Goal: Information Seeking & Learning: Learn about a topic

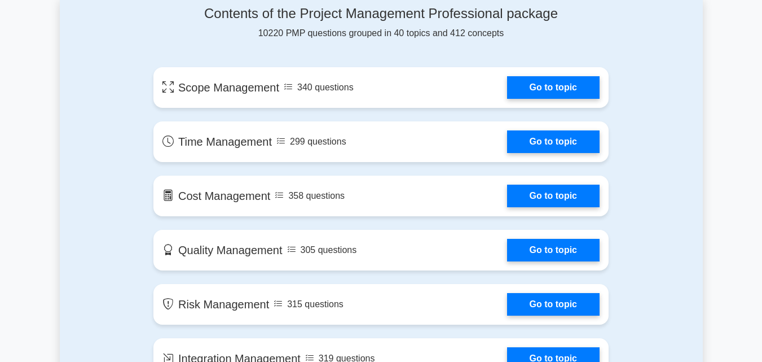
scroll to position [621, 0]
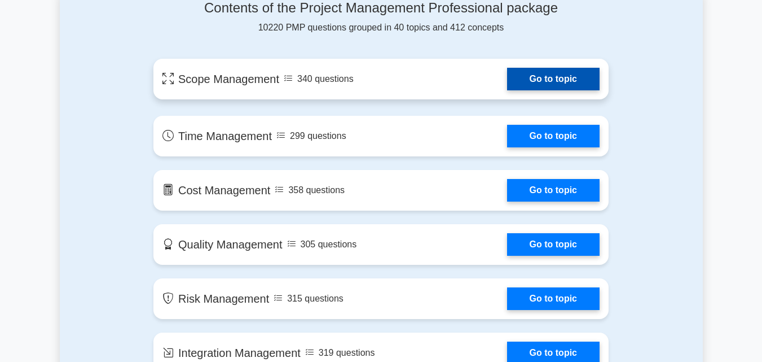
click at [530, 85] on link "Go to topic" at bounding box center [553, 79] width 93 height 23
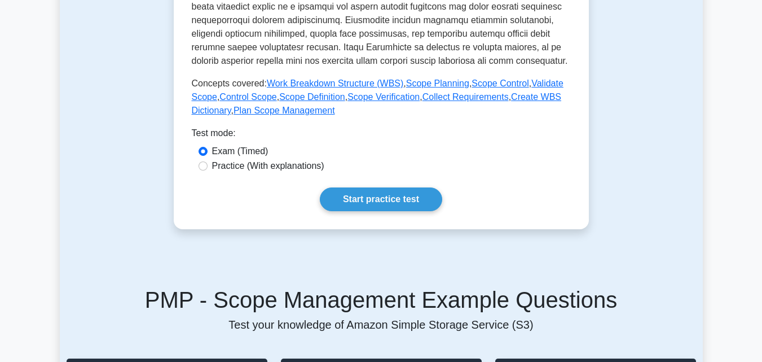
scroll to position [451, 0]
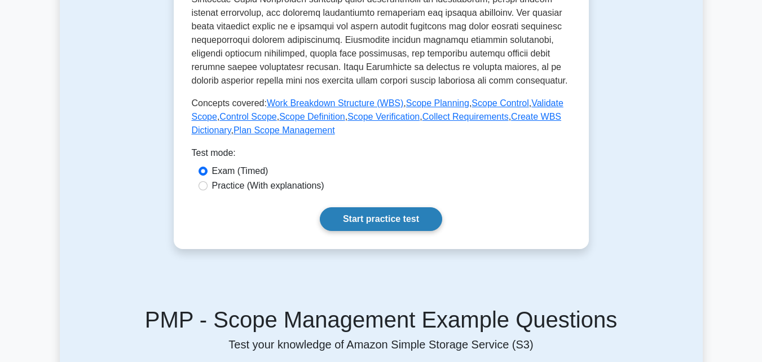
click at [385, 219] on link "Start practice test" at bounding box center [381, 219] width 122 height 24
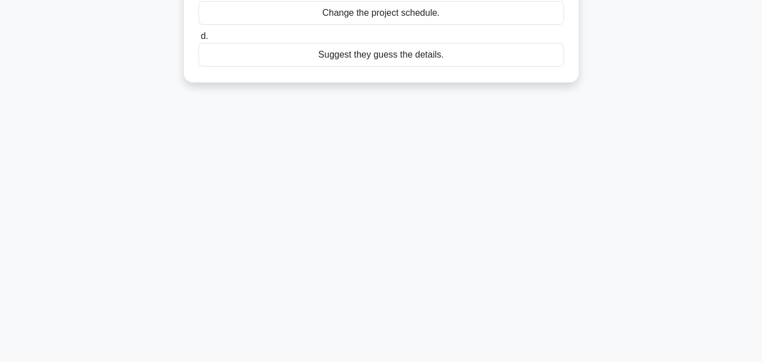
scroll to position [56, 0]
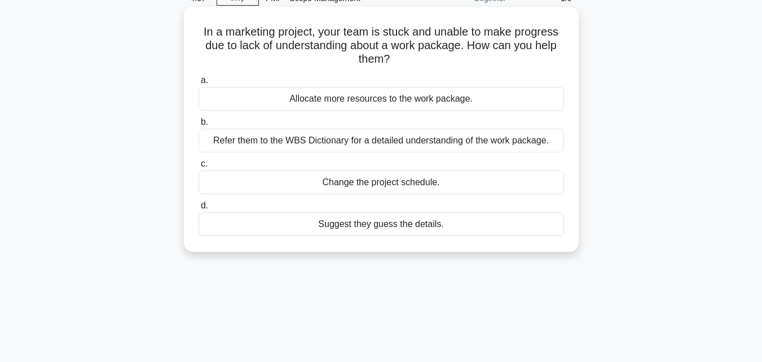
click at [209, 122] on label "b. Refer them to the WBS Dictionary for a detailed understanding of the work pa…" at bounding box center [382, 133] width 366 height 37
click at [199, 122] on input "b. Refer them to the WBS Dictionary for a detailed understanding of the work pa…" at bounding box center [199, 121] width 0 height 7
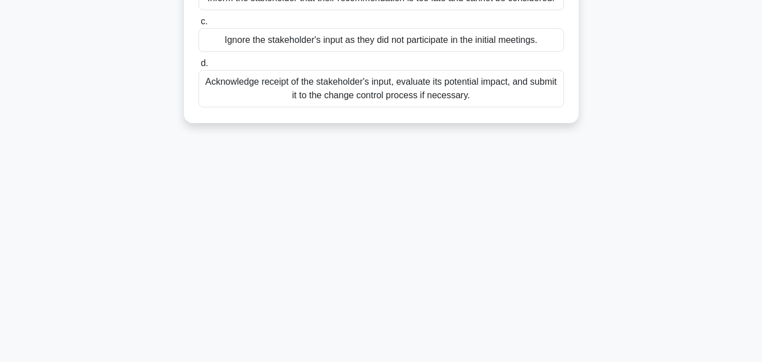
scroll to position [248, 0]
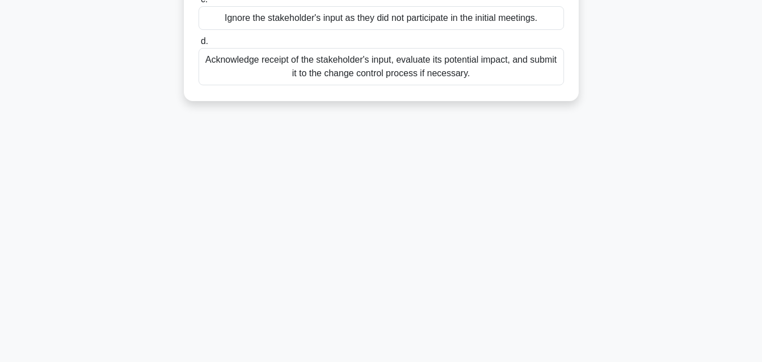
click at [333, 69] on div "Acknowledge receipt of the stakeholder's input, evaluate its potential impact, …" at bounding box center [382, 66] width 366 height 37
click at [199, 45] on input "d. Acknowledge receipt of the stakeholder's input, evaluate its potential impac…" at bounding box center [199, 41] width 0 height 7
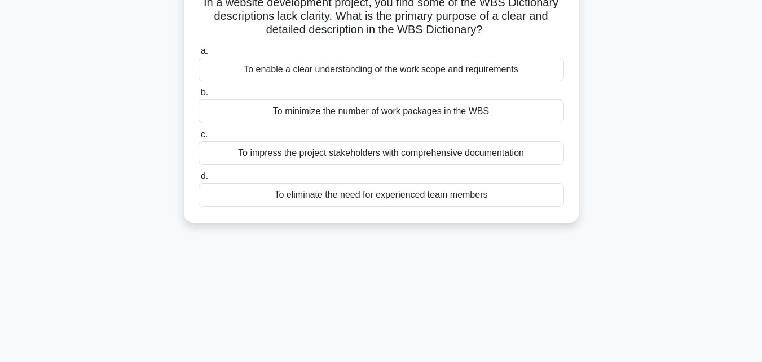
scroll to position [0, 0]
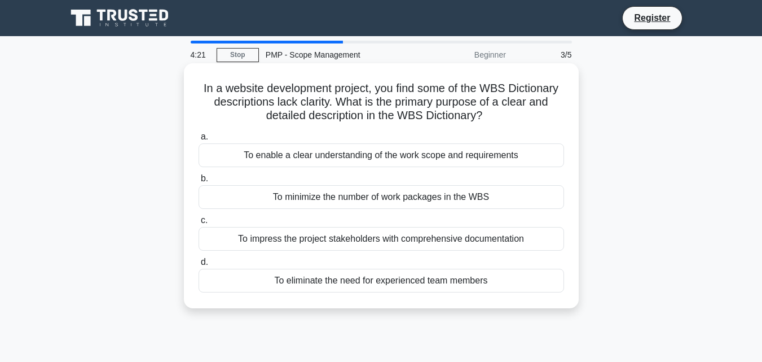
click at [315, 152] on div "To enable a clear understanding of the work scope and requirements" at bounding box center [382, 155] width 366 height 24
click at [199, 140] on input "a. To enable a clear understanding of the work scope and requirements" at bounding box center [199, 136] width 0 height 7
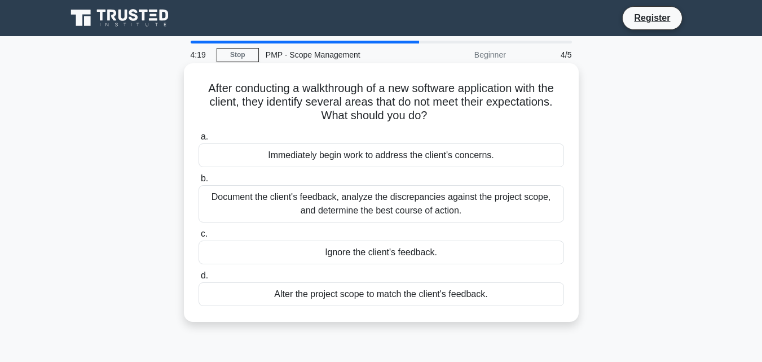
click at [311, 156] on div "Immediately begin work to address the client's concerns." at bounding box center [382, 155] width 366 height 24
click at [199, 140] on input "a. Immediately begin work to address the client's concerns." at bounding box center [199, 136] width 0 height 7
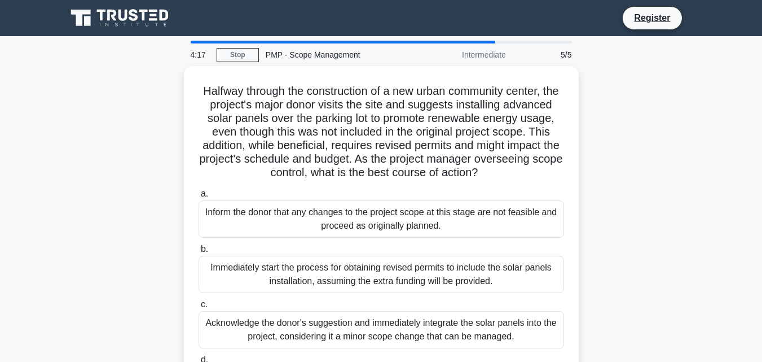
click at [311, 156] on h5 "Halfway through the construction of a new urban community center, the project's…" at bounding box center [381, 132] width 368 height 96
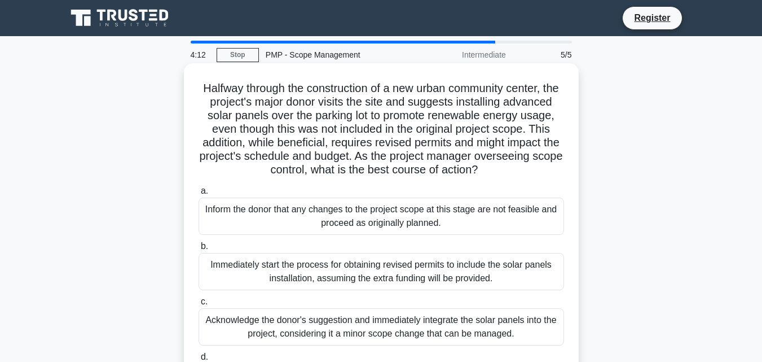
click at [351, 202] on label "a. Inform the donor that any changes to the project scope at this stage are not…" at bounding box center [382, 209] width 366 height 51
click at [199, 195] on input "a. Inform the donor that any changes to the project scope at this stage are not…" at bounding box center [199, 190] width 0 height 7
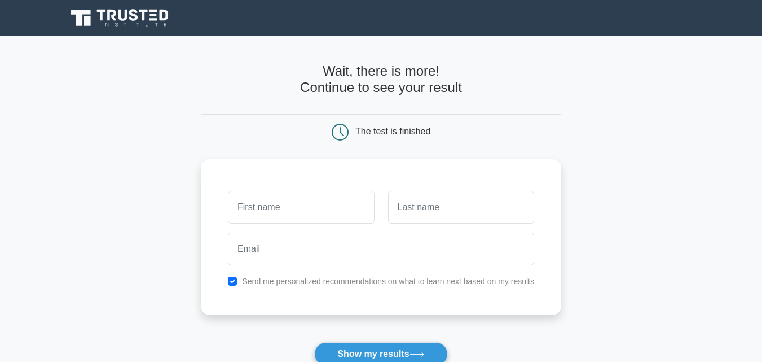
click at [409, 137] on div "The test is finished" at bounding box center [381, 132] width 240 height 17
